Goal: Task Accomplishment & Management: Use online tool/utility

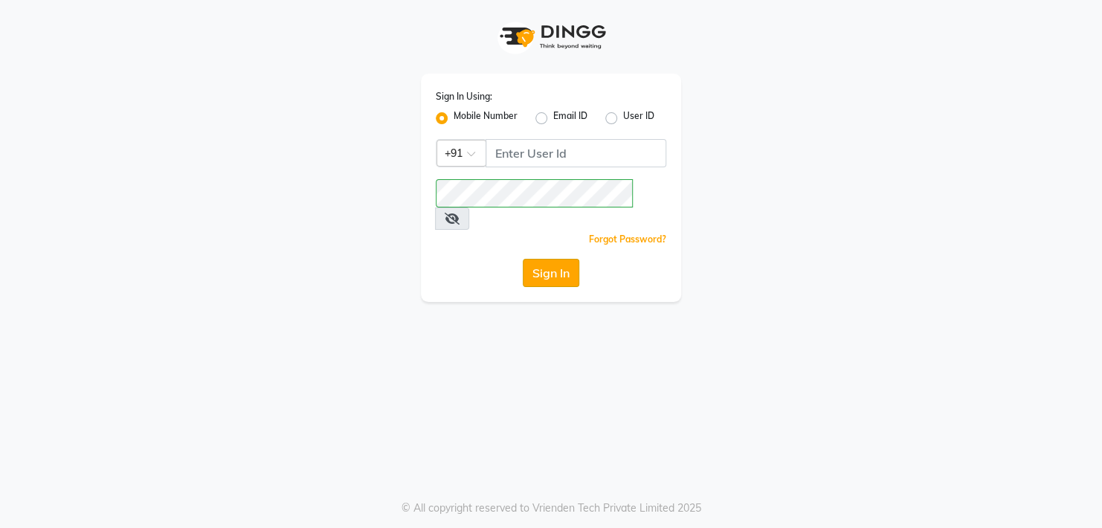
click at [549, 259] on button "Sign In" at bounding box center [551, 273] width 57 height 28
click at [537, 150] on input "Username" at bounding box center [575, 153] width 181 height 28
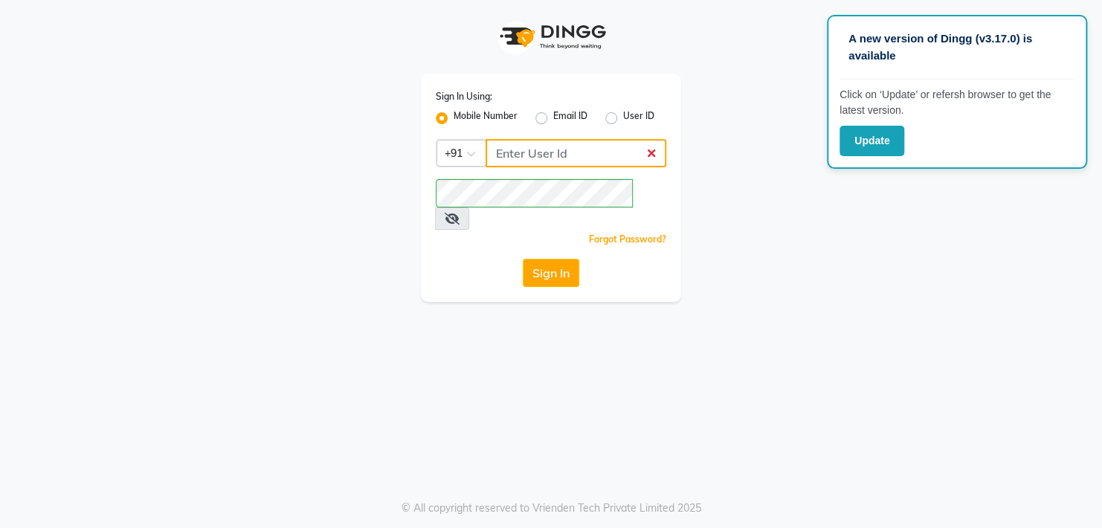
type input "9372533163"
click at [554, 259] on button "Sign In" at bounding box center [551, 273] width 57 height 28
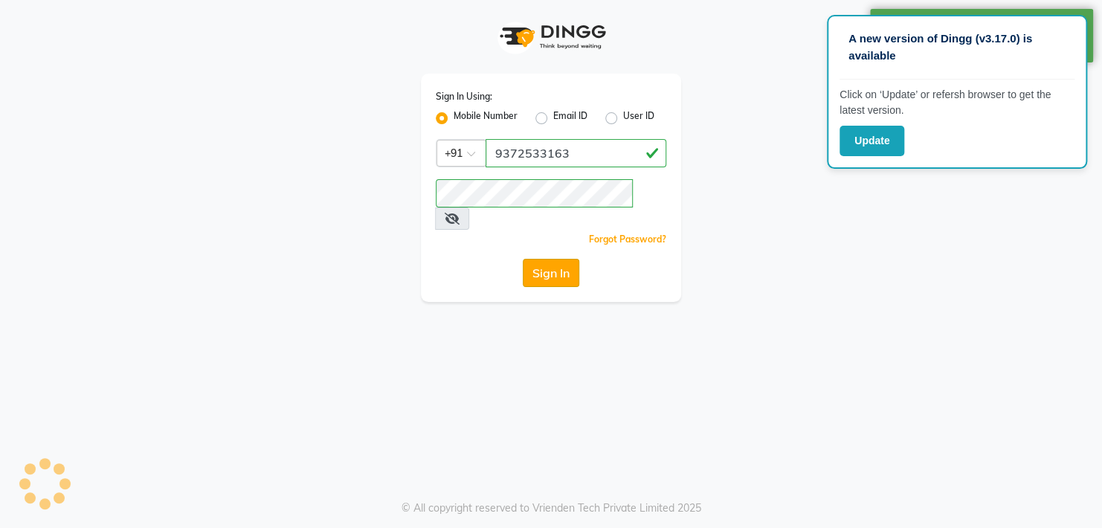
select select "service"
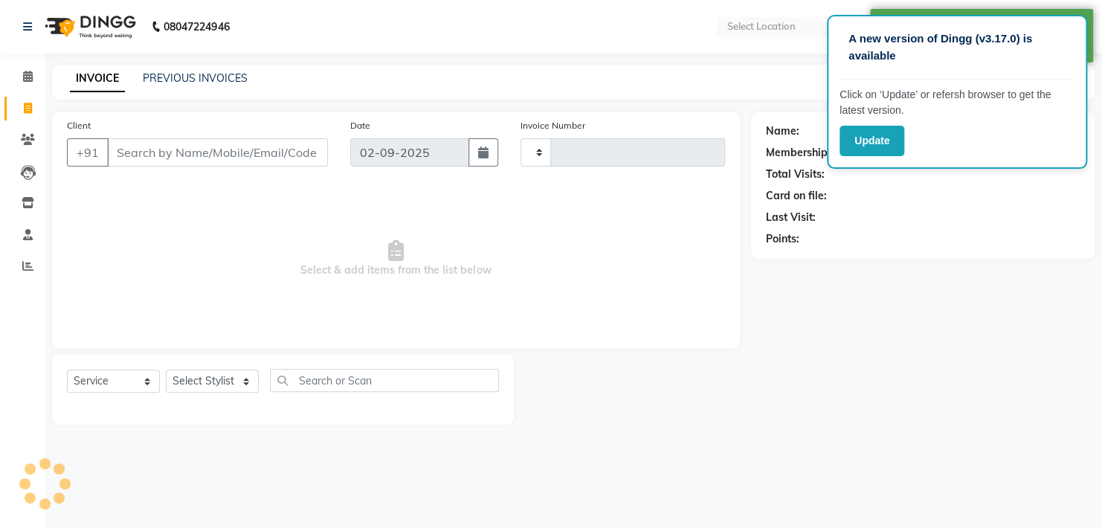
type input "11250"
select select "en"
select select "5076"
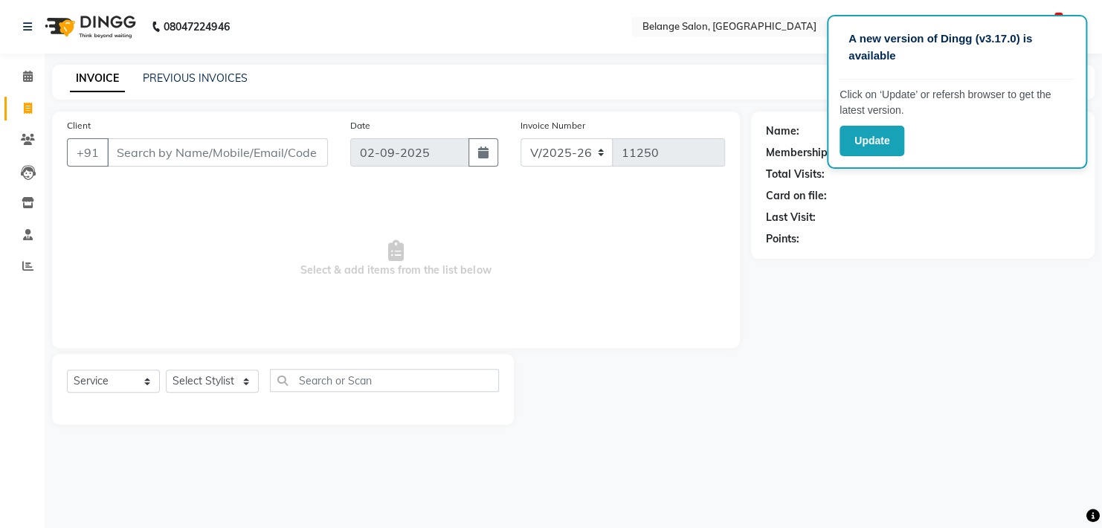
click at [983, 228] on div "Name: Membership: Total Visits: Card on file: Last Visit: Points:" at bounding box center [923, 181] width 314 height 129
click at [920, 218] on div "Last Visit:" at bounding box center [923, 218] width 314 height 16
click at [1056, 16] on div "A new version of Dingg (v3.17.0) is available Click on ‘Update’ or refersh brow…" at bounding box center [957, 92] width 260 height 154
click at [307, 158] on input "Client" at bounding box center [217, 152] width 221 height 28
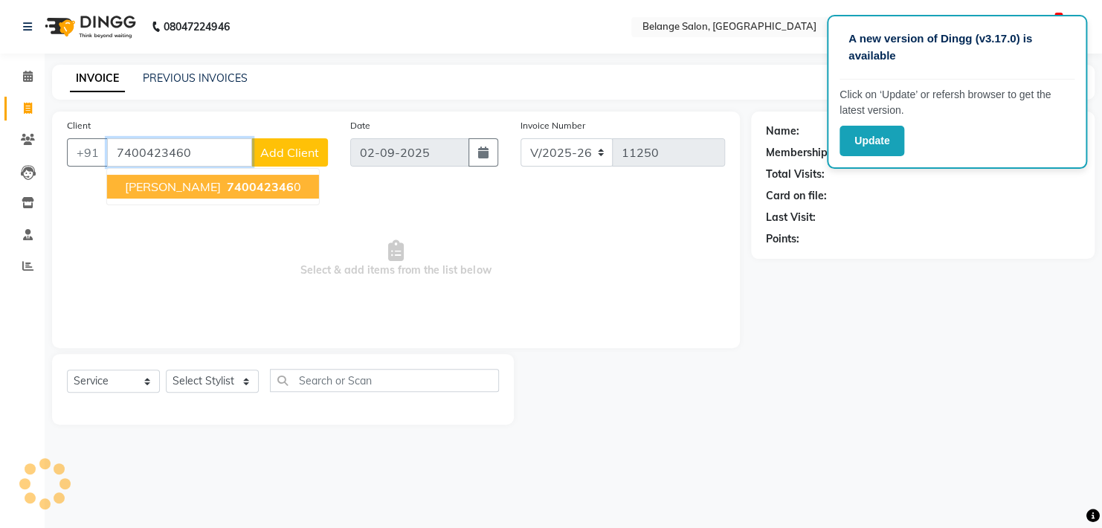
type input "7400423460"
select select "1: Object"
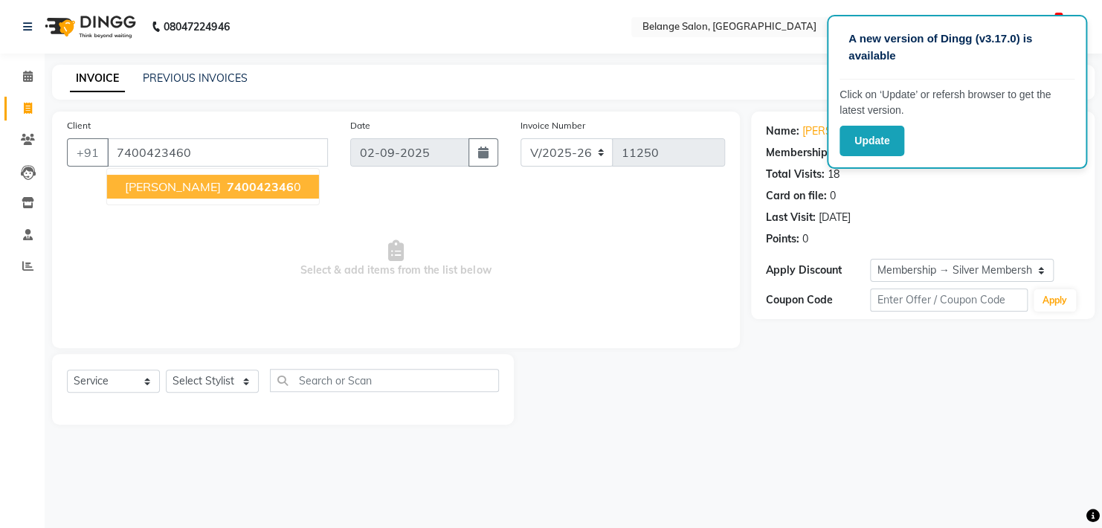
click at [242, 187] on span "740042346" at bounding box center [260, 186] width 67 height 15
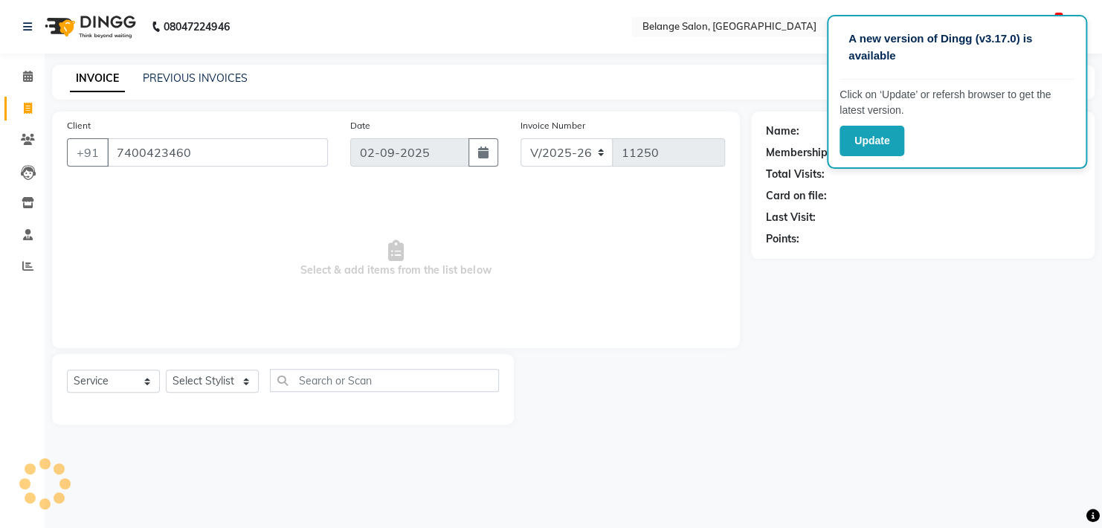
select select "1: Object"
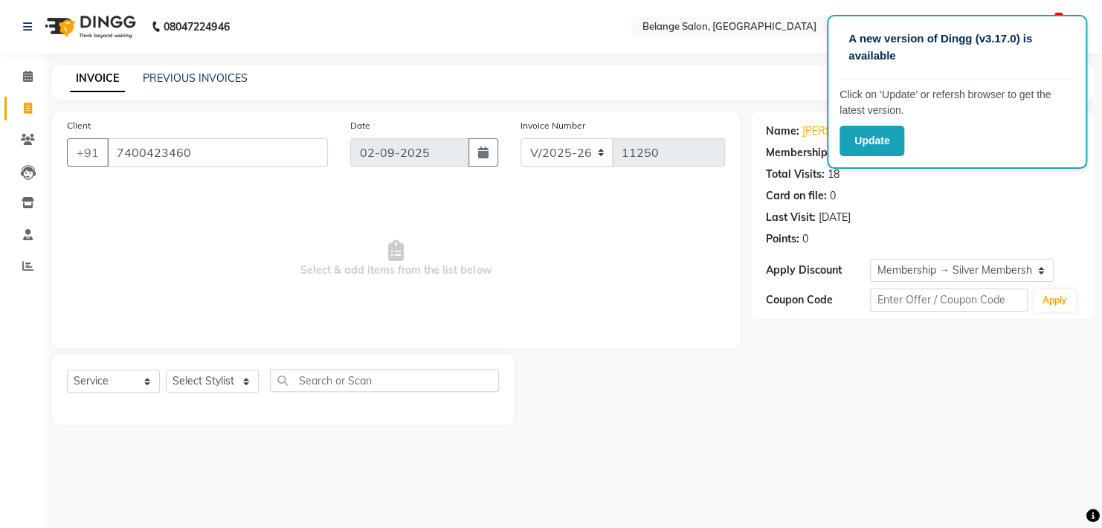
drag, startPoint x: 743, startPoint y: 206, endPoint x: 772, endPoint y: 216, distance: 29.9
drag, startPoint x: 772, startPoint y: 216, endPoint x: 739, endPoint y: 167, distance: 59.0
click at [739, 167] on div "Client +91 7400423460 Date 02-09-2025 Invoice Number V/2025 V/2025-26 11250 Sel…" at bounding box center [396, 268] width 710 height 313
drag, startPoint x: 995, startPoint y: 74, endPoint x: 674, endPoint y: 491, distance: 525.9
click at [674, 491] on div "A new version of Dingg (v3.17.0) is available Click on ‘Update’ or refersh brow…" at bounding box center [551, 264] width 1102 height 528
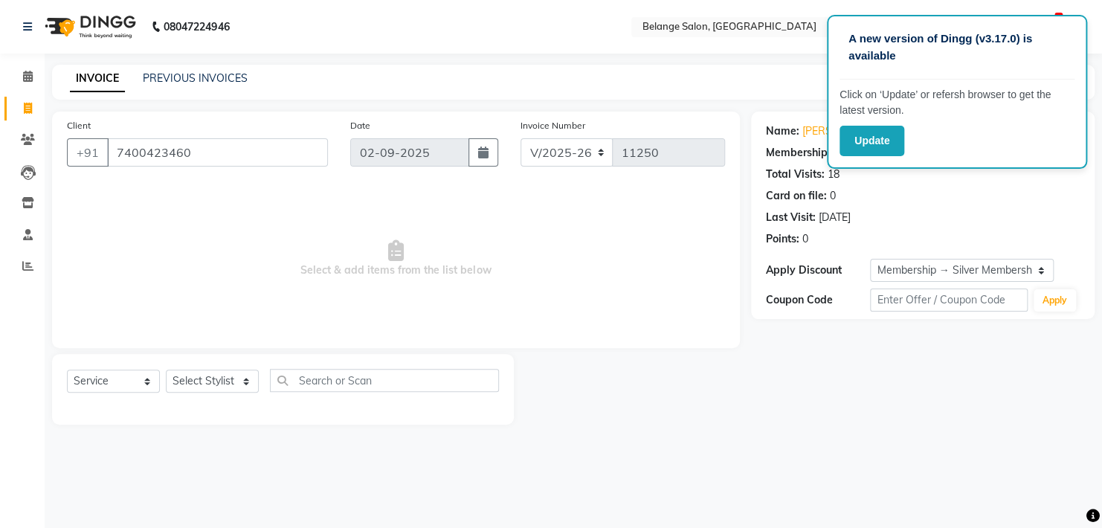
click at [1053, 18] on div "A new version of Dingg (v3.17.0) is available Click on ‘Update’ or refersh brow…" at bounding box center [957, 92] width 260 height 154
click at [1041, 42] on p "A new version of Dingg (v3.17.0) is available" at bounding box center [956, 46] width 217 height 33
click at [892, 141] on button "Update" at bounding box center [871, 141] width 65 height 30
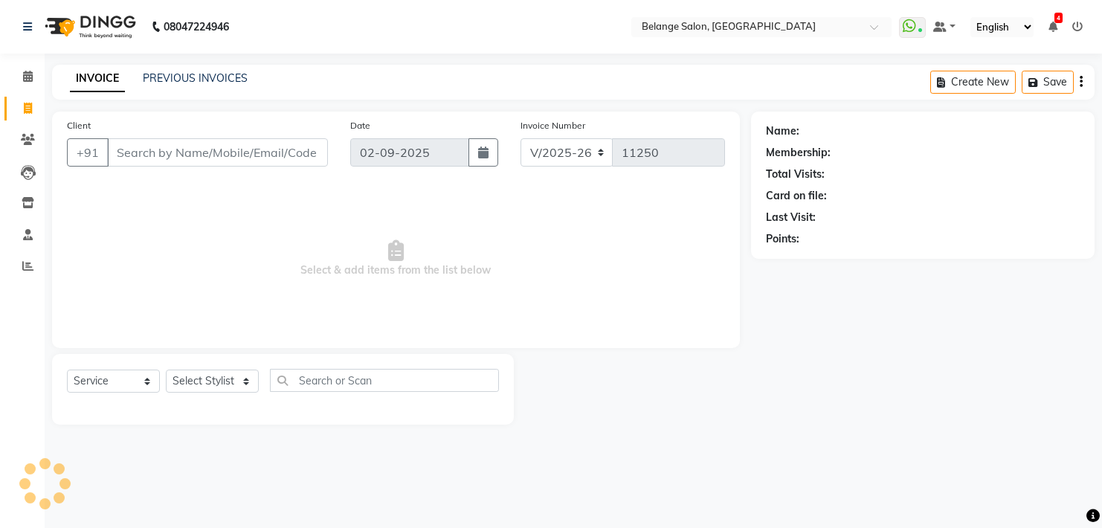
select select "5076"
select select "service"
click at [228, 158] on input "Client" at bounding box center [217, 152] width 221 height 28
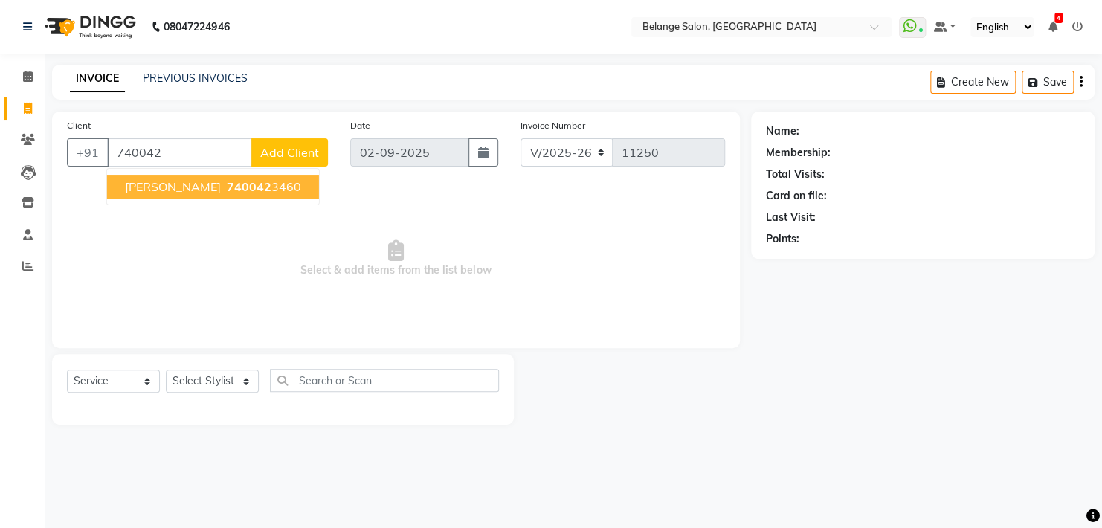
click at [232, 187] on ngb-highlight "740042 3460" at bounding box center [262, 186] width 77 height 15
type input "7400423460"
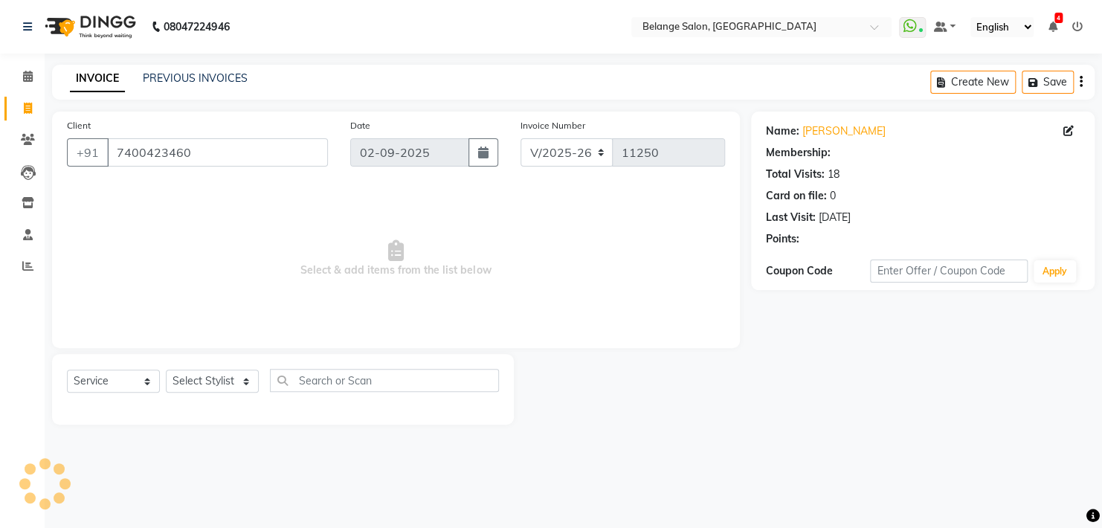
select select "1: Object"
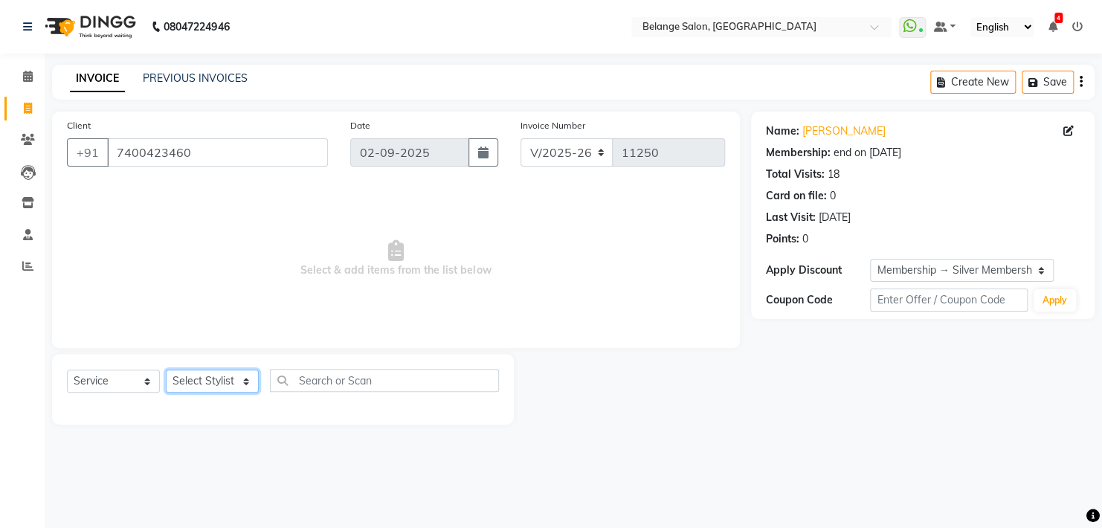
click at [204, 383] on select "Select Stylist [PERSON_NAME] (U) [PERSON_NAME] ANJALI. [PERSON_NAME] [PERSON_NA…" at bounding box center [212, 380] width 93 height 23
select select "45203"
click at [166, 370] on select "Select Stylist [PERSON_NAME] (U) [PERSON_NAME] ANJALI. [PERSON_NAME] [PERSON_NA…" at bounding box center [212, 380] width 93 height 23
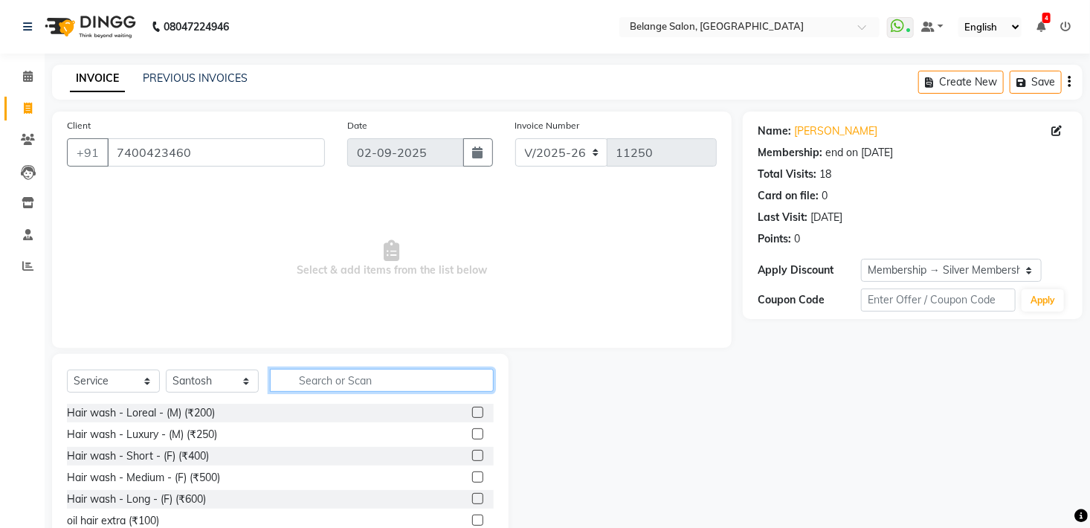
click at [340, 375] on input "text" at bounding box center [382, 380] width 224 height 23
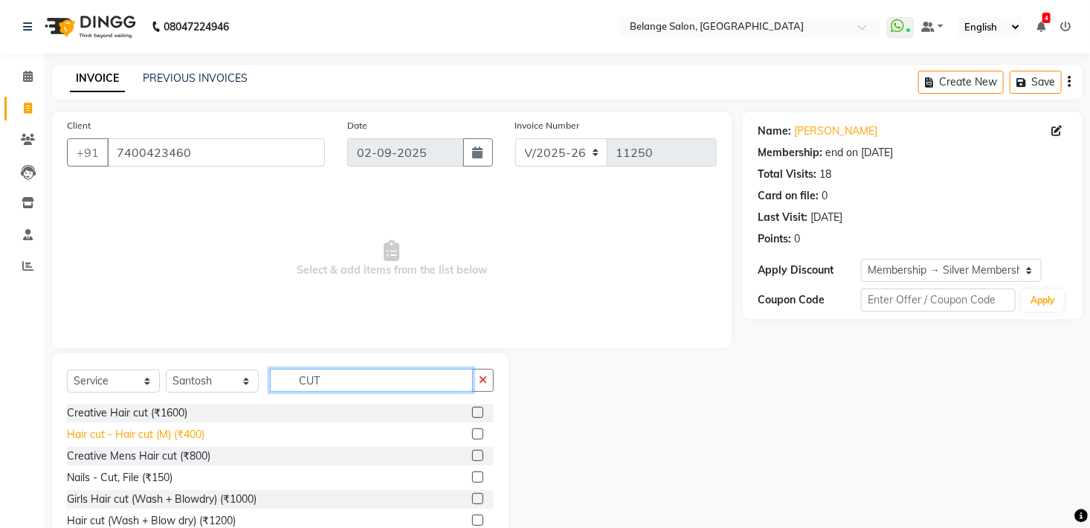
type input "CUT"
click at [199, 431] on div "Hair cut - Hair cut (M) (₹400)" at bounding box center [136, 435] width 138 height 16
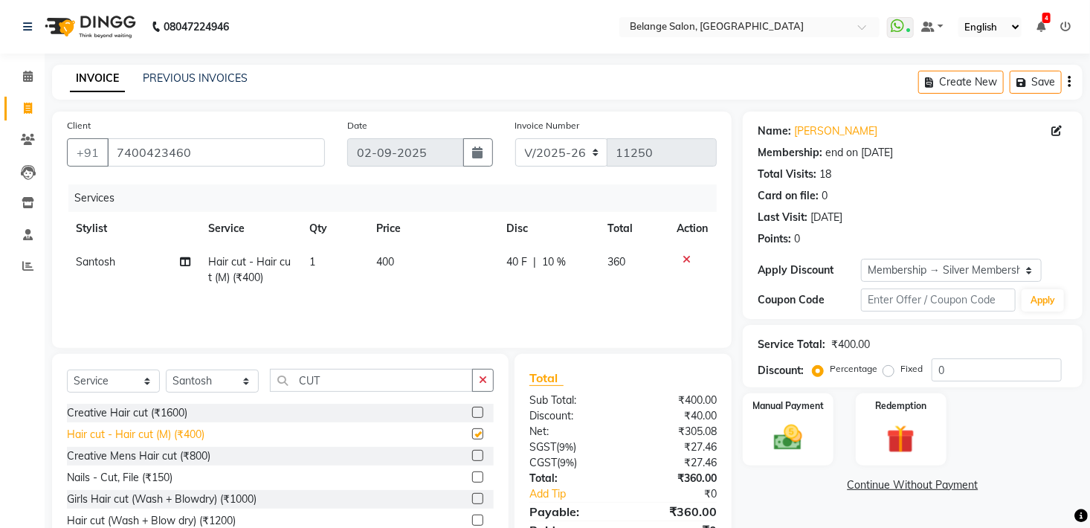
checkbox input "false"
click at [783, 451] on img at bounding box center [788, 438] width 48 height 33
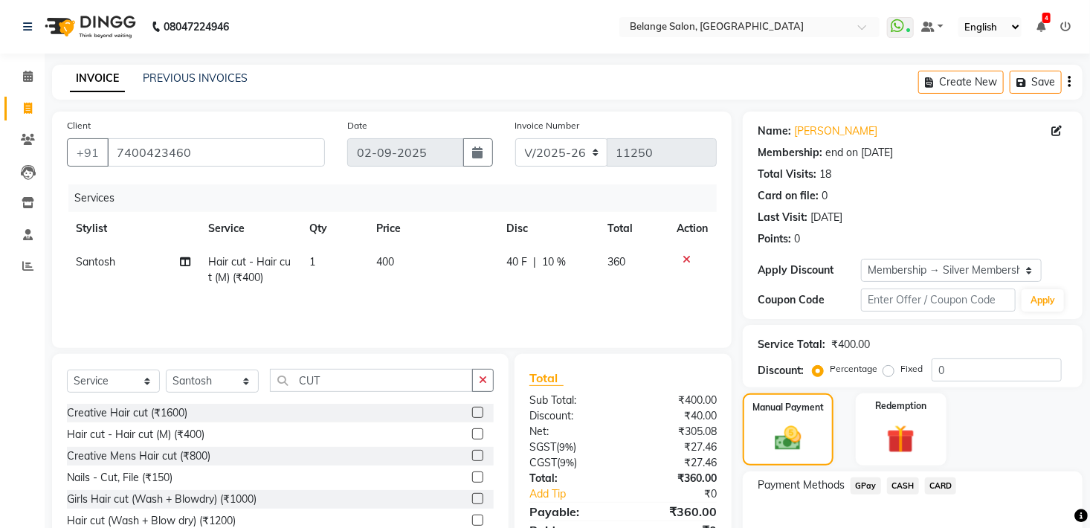
click at [868, 482] on span "GPay" at bounding box center [865, 485] width 30 height 17
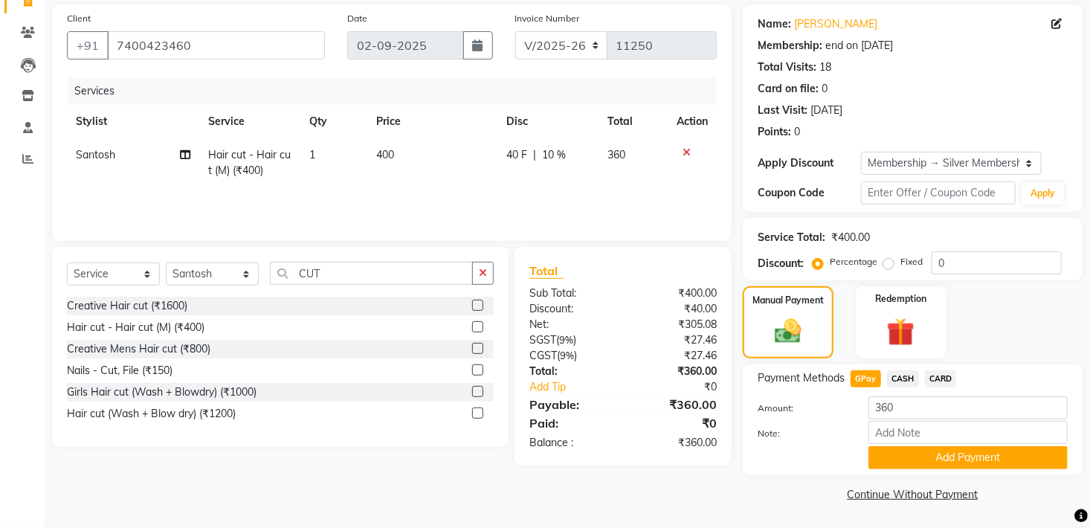
scroll to position [108, 0]
click at [988, 464] on button "Add Payment" at bounding box center [967, 457] width 199 height 23
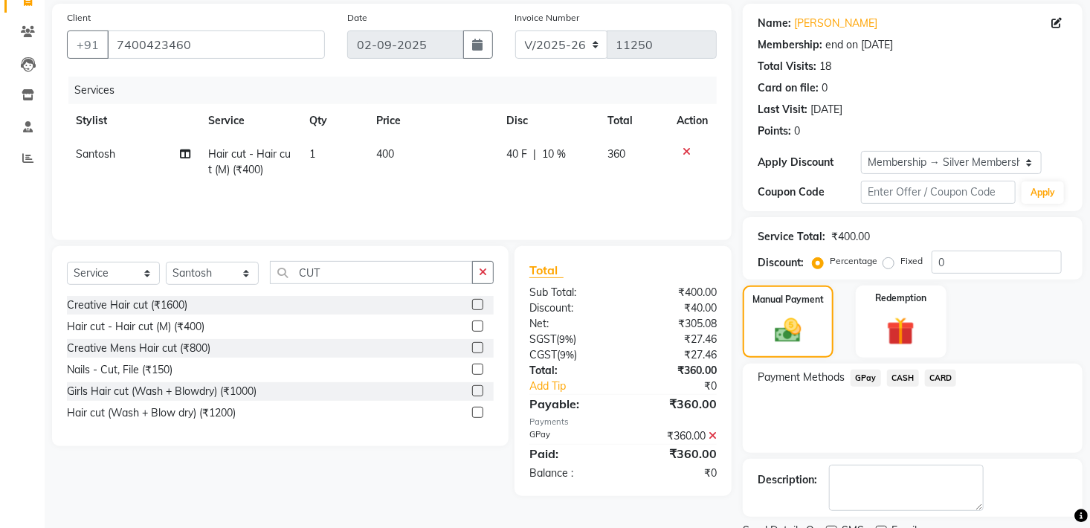
scroll to position [168, 0]
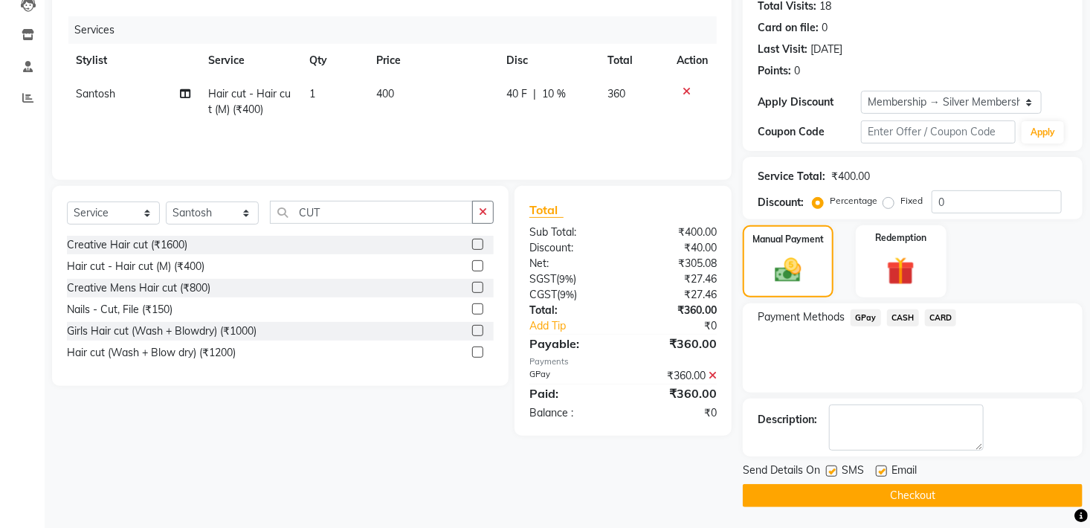
click at [965, 501] on button "Checkout" at bounding box center [913, 495] width 340 height 23
